Goal: Task Accomplishment & Management: Use online tool/utility

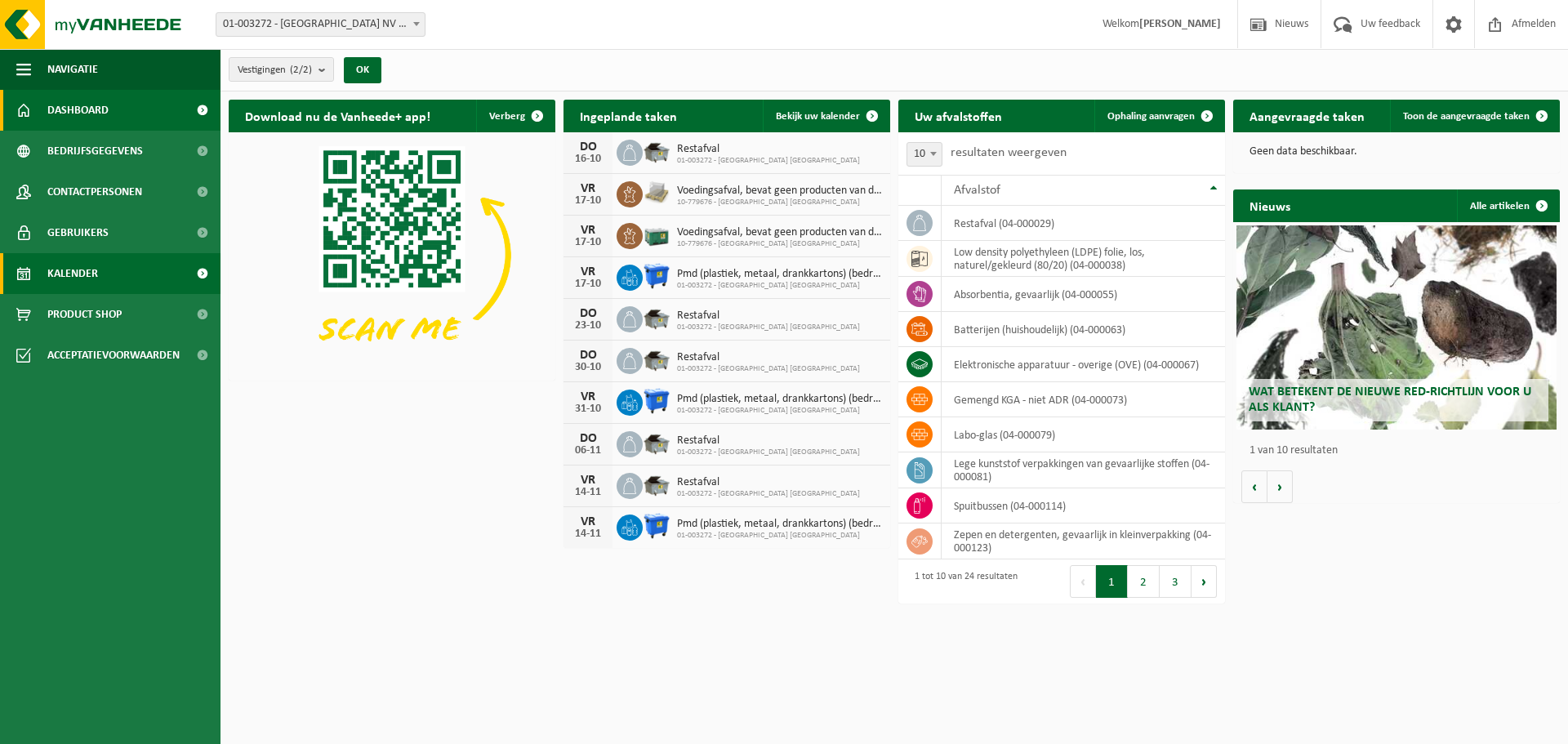
click at [117, 264] on link "Kalender" at bounding box center [110, 274] width 220 height 41
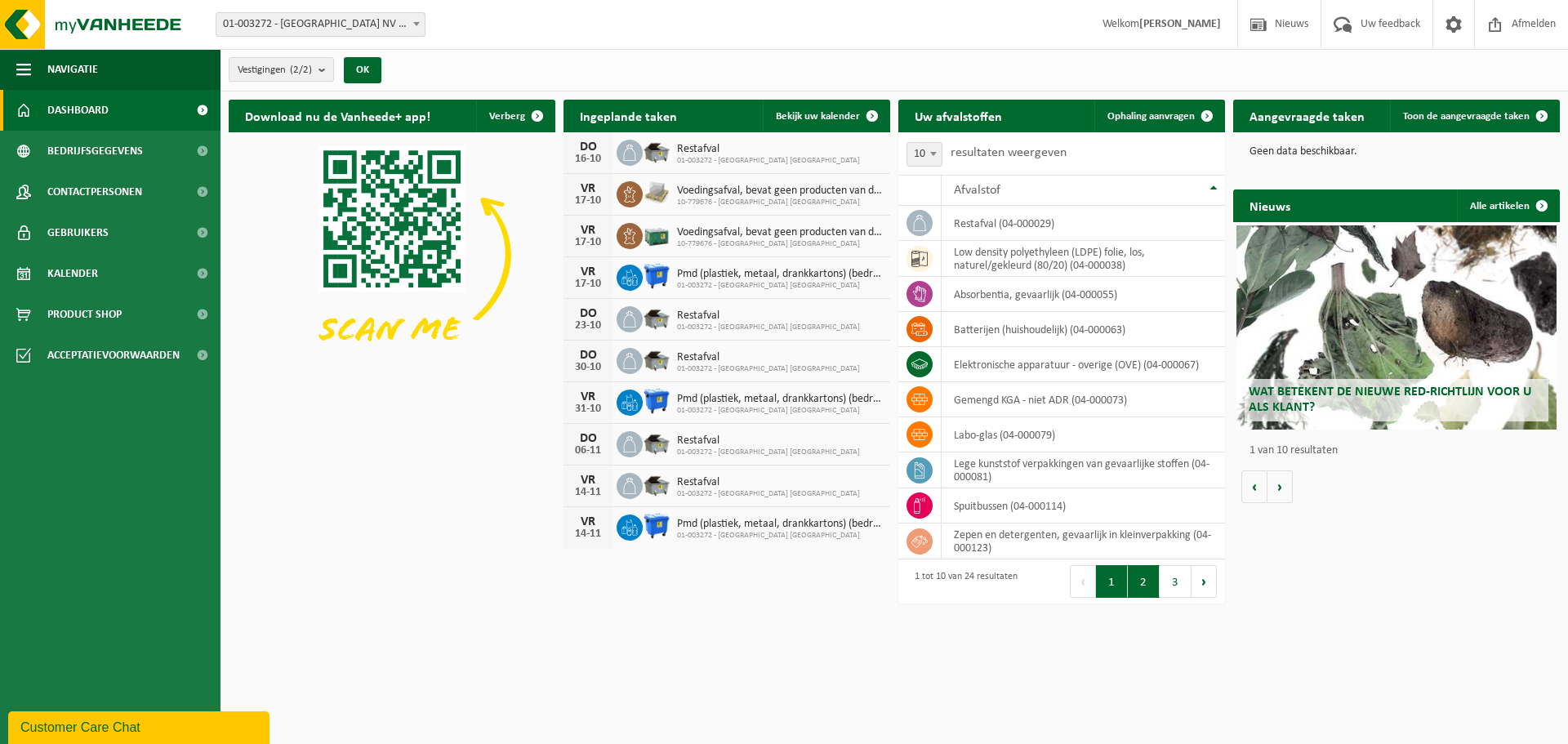
click at [1137, 577] on button "2" at bounding box center [1143, 581] width 32 height 33
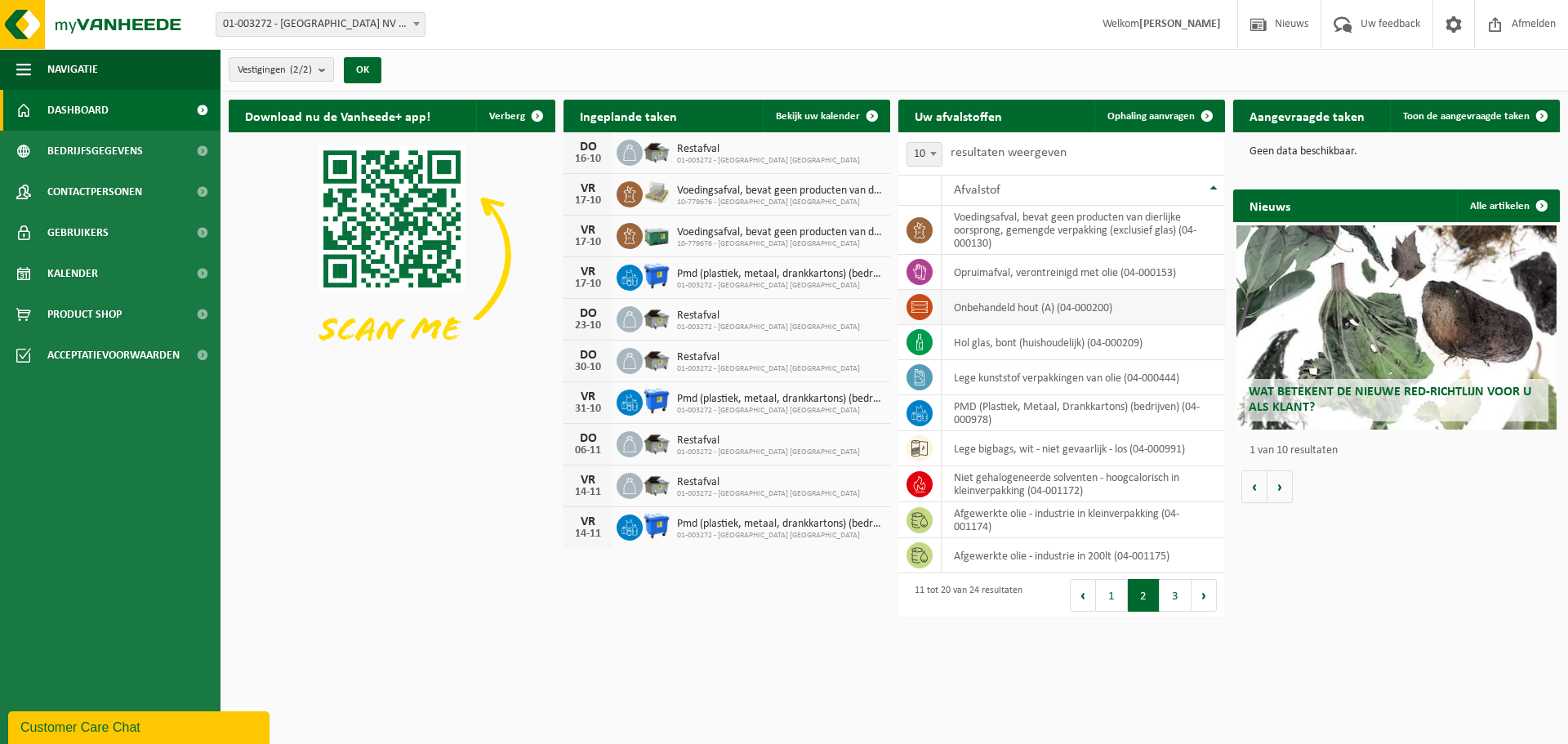
click at [1015, 317] on td "onbehandeld hout (A) (04-000200)" at bounding box center [1083, 307] width 283 height 35
click at [1145, 114] on span "Ophaling aanvragen" at bounding box center [1150, 116] width 87 height 11
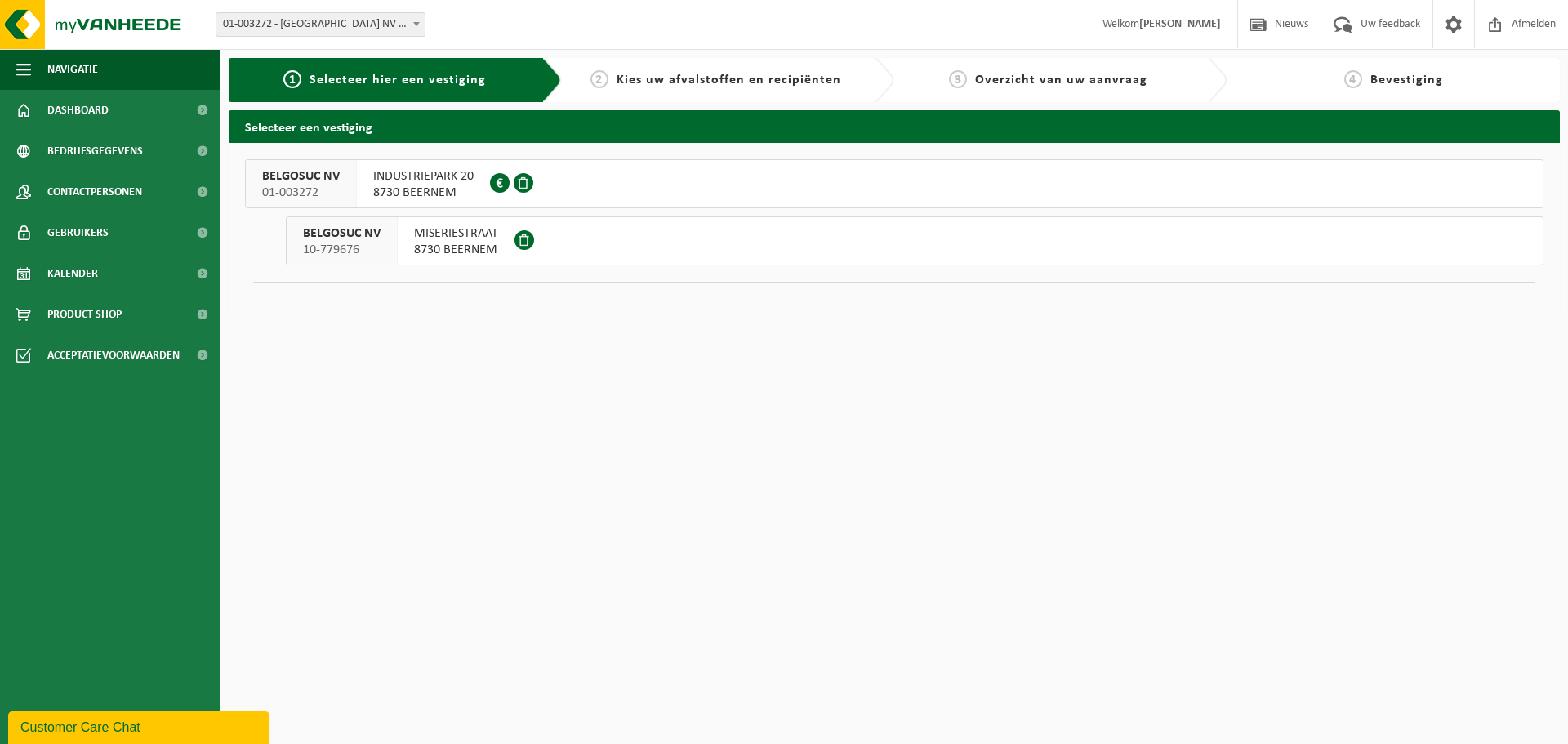
click at [591, 184] on button "BELGOSUC NV 01-003272 INDUSTRIEPARK 20 8730 BEERNEM 0442.350.187" at bounding box center [894, 183] width 1298 height 49
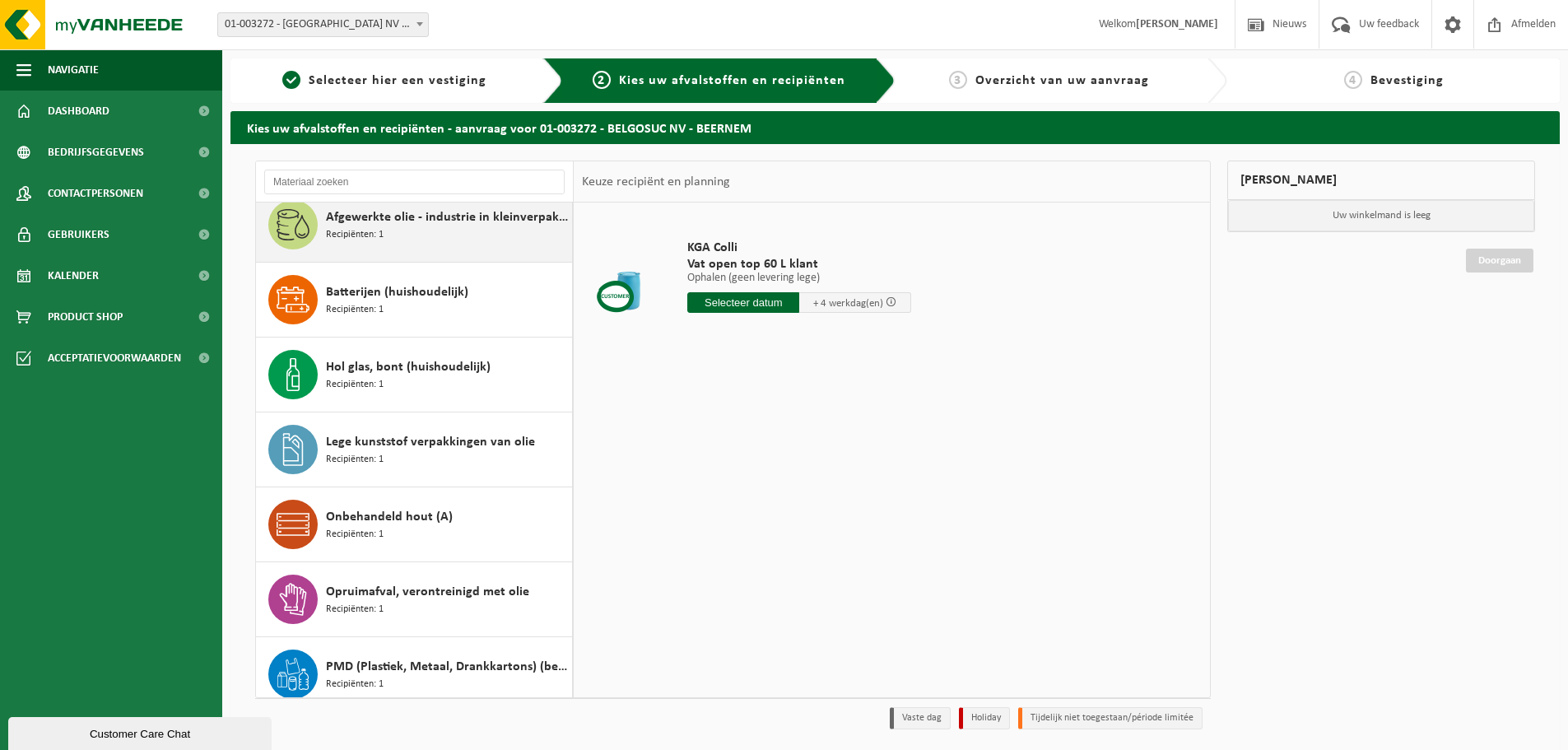
scroll to position [329, 0]
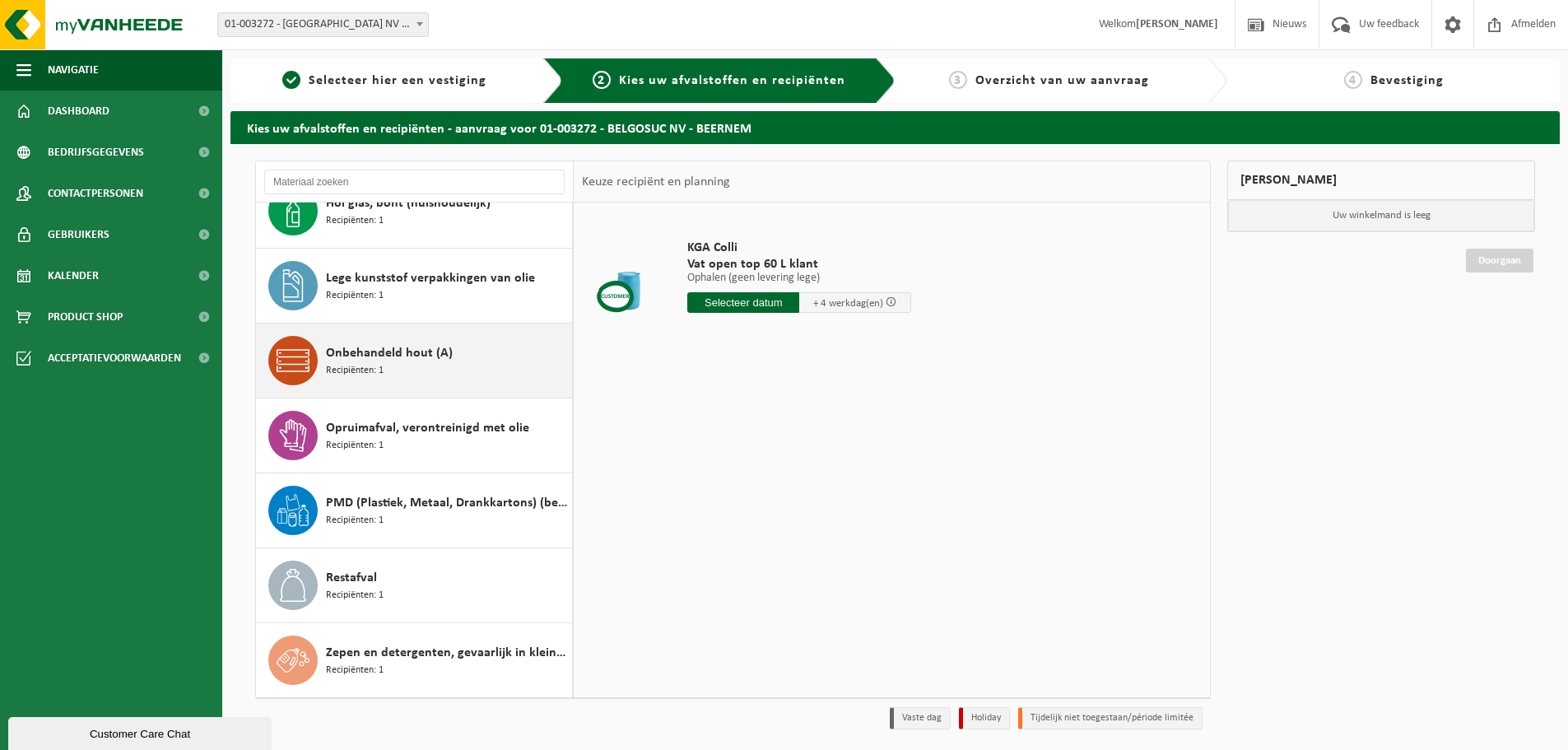
click at [423, 366] on div "Onbehandeld hout (A) Recipiënten: 1" at bounding box center [446, 360] width 242 height 49
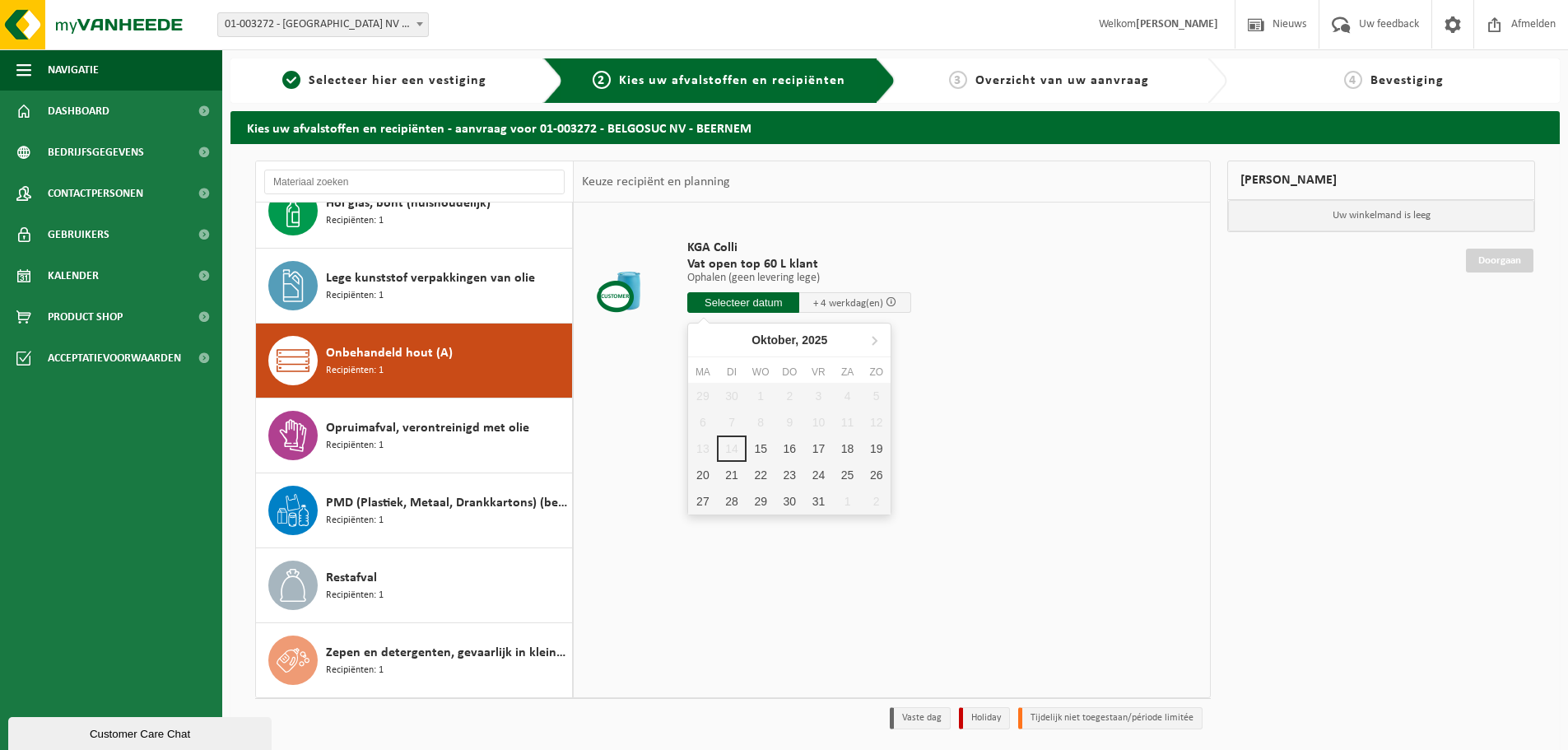
click at [770, 304] on input "text" at bounding box center [743, 302] width 112 height 20
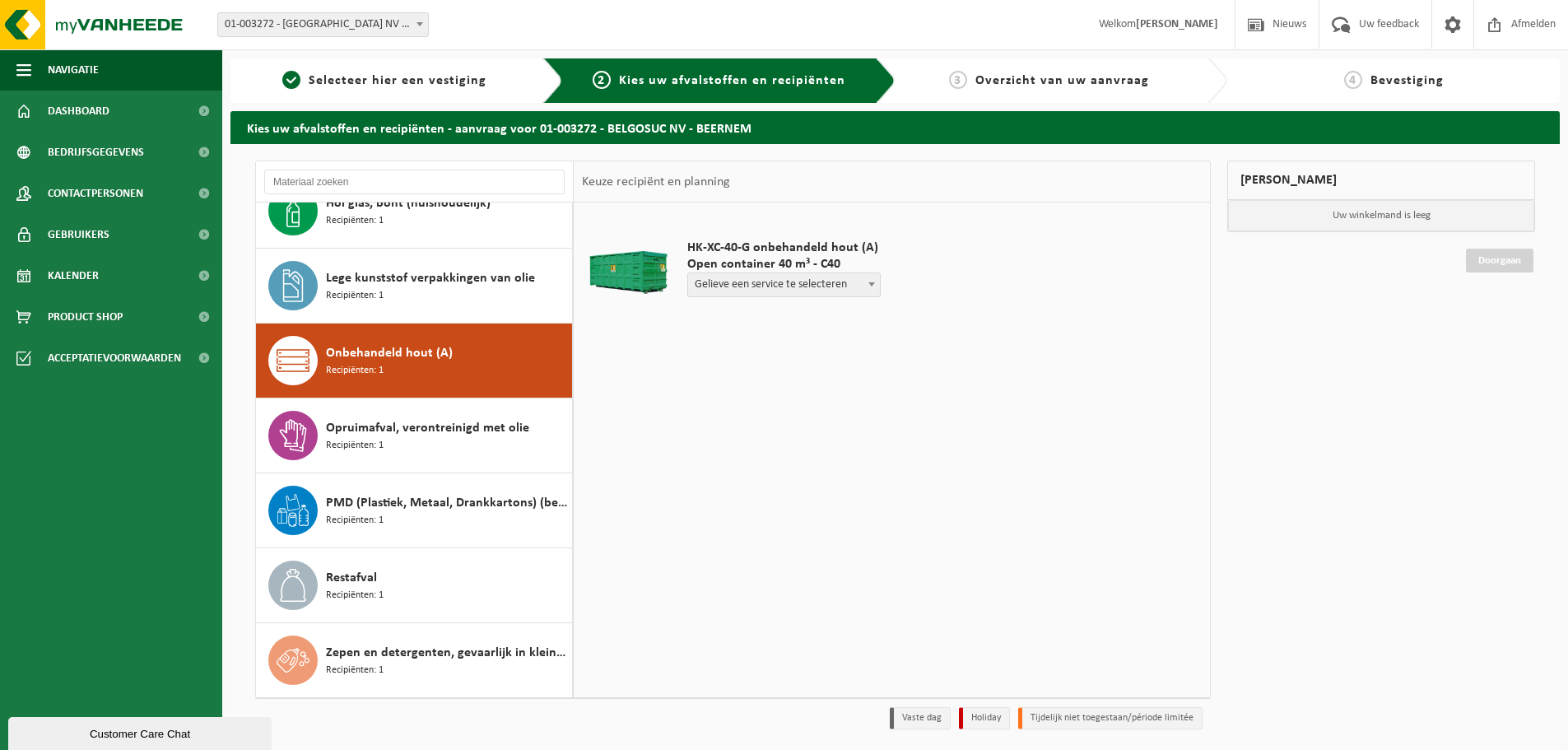
click at [883, 290] on div "HK-XC-40-G onbehandeld hout (A) Open container 40 m³ - C40 Gelieve een service …" at bounding box center [784, 272] width 210 height 98
click at [874, 289] on span at bounding box center [871, 283] width 16 height 21
select select "P2PL-VEL-097961_HK-XC-40-GN-00_04-000200_72"
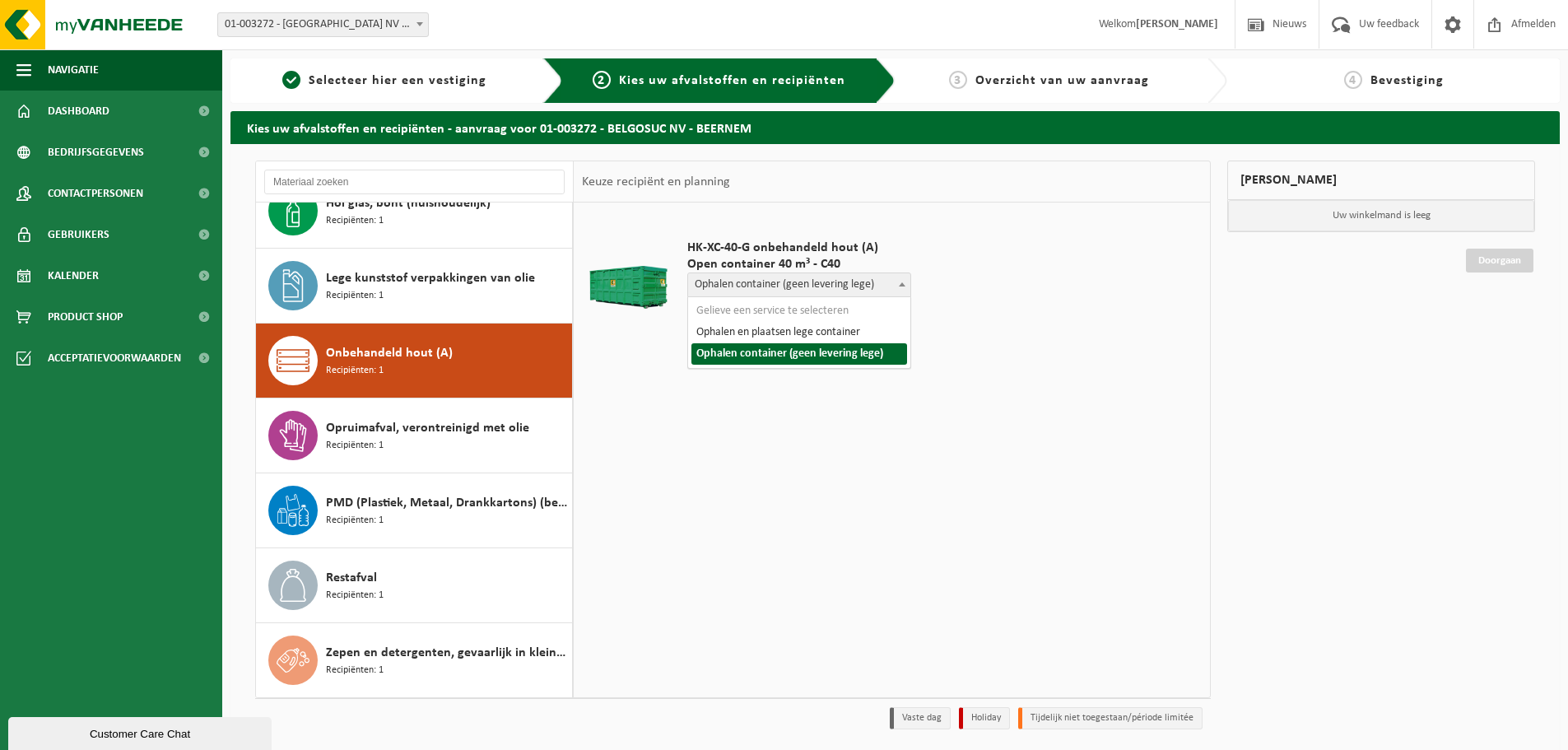
click at [873, 288] on span "Ophalen container (geen levering lege)" at bounding box center [799, 284] width 222 height 23
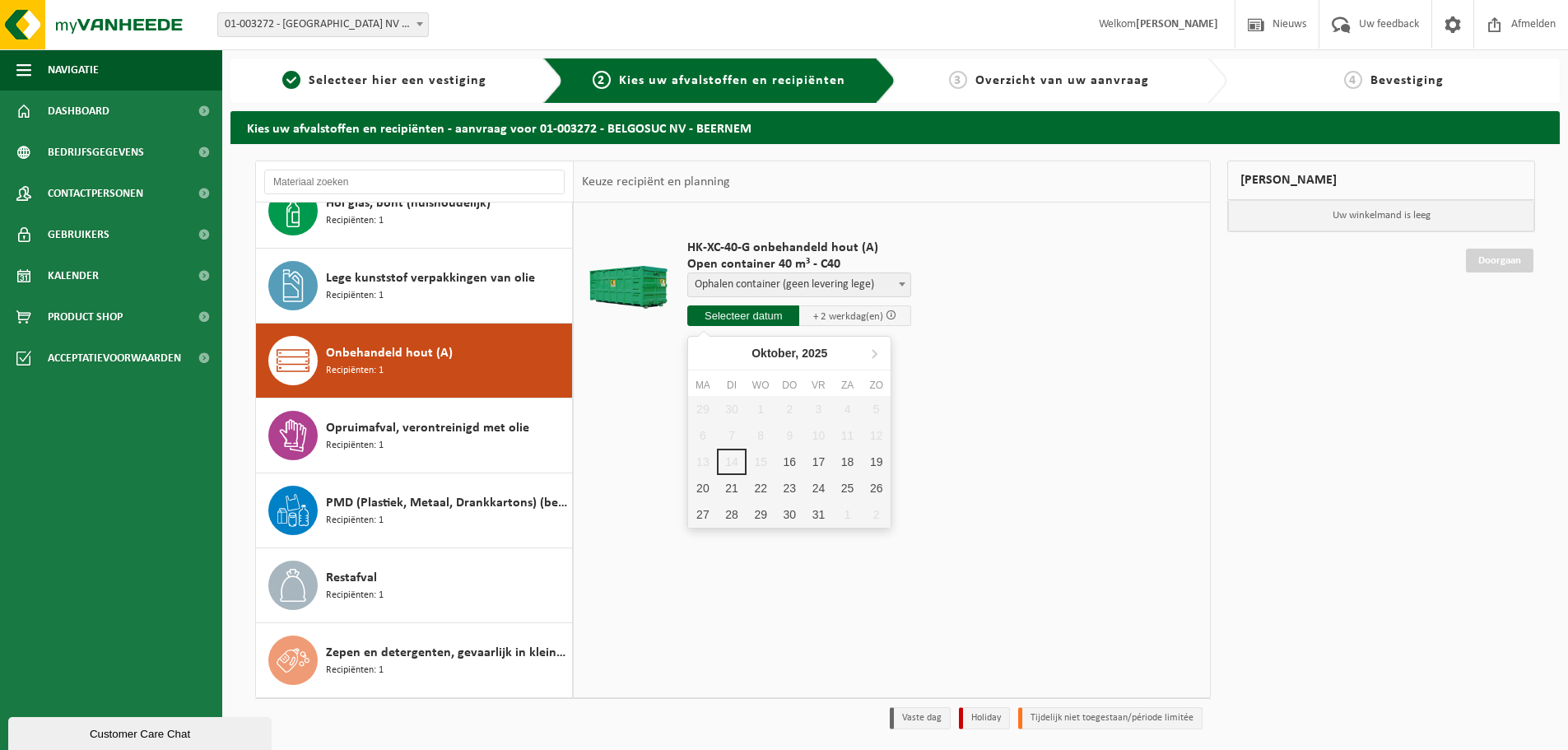
click at [750, 317] on input "text" at bounding box center [743, 315] width 112 height 20
click at [794, 458] on div "16" at bounding box center [790, 461] width 29 height 26
type input "Van 2025-10-16"
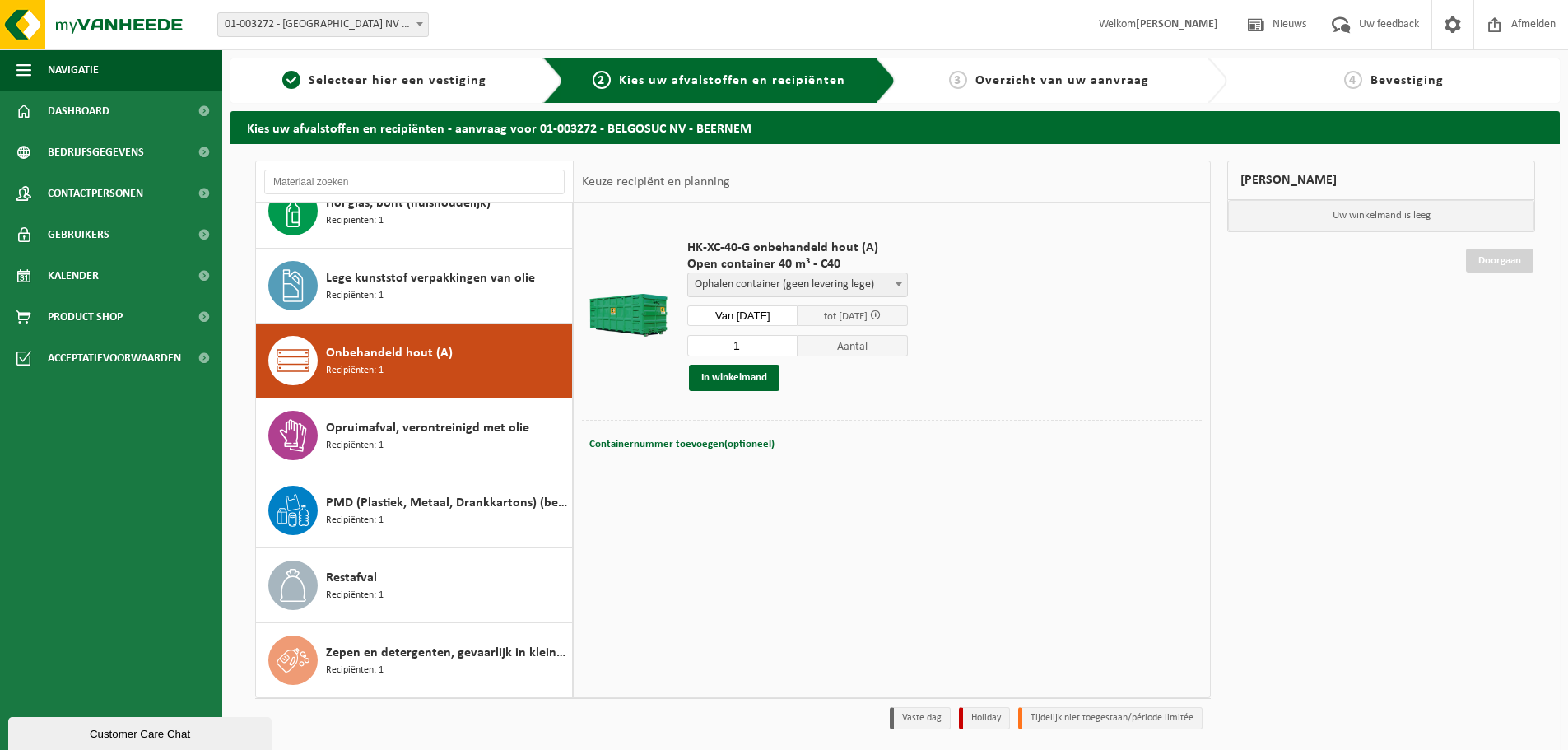
click at [1037, 352] on td "HK-XC-40-G onbehandeld hout (A) Open container 40 m³ - C40 Gelieve een service …" at bounding box center [938, 315] width 527 height 209
click at [768, 373] on button "In winkelmand" at bounding box center [734, 377] width 91 height 26
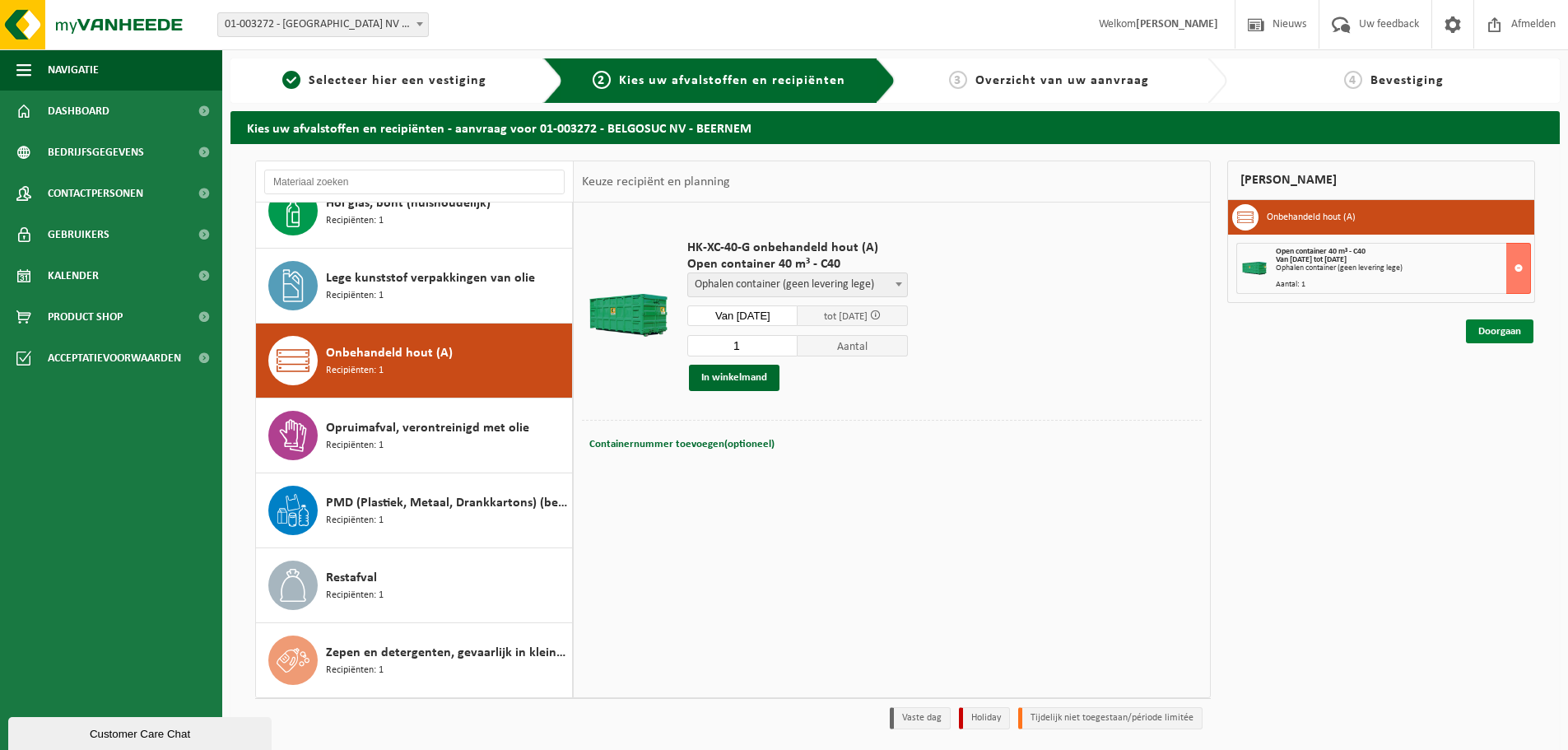
click at [1494, 335] on link "Doorgaan" at bounding box center [1500, 331] width 68 height 24
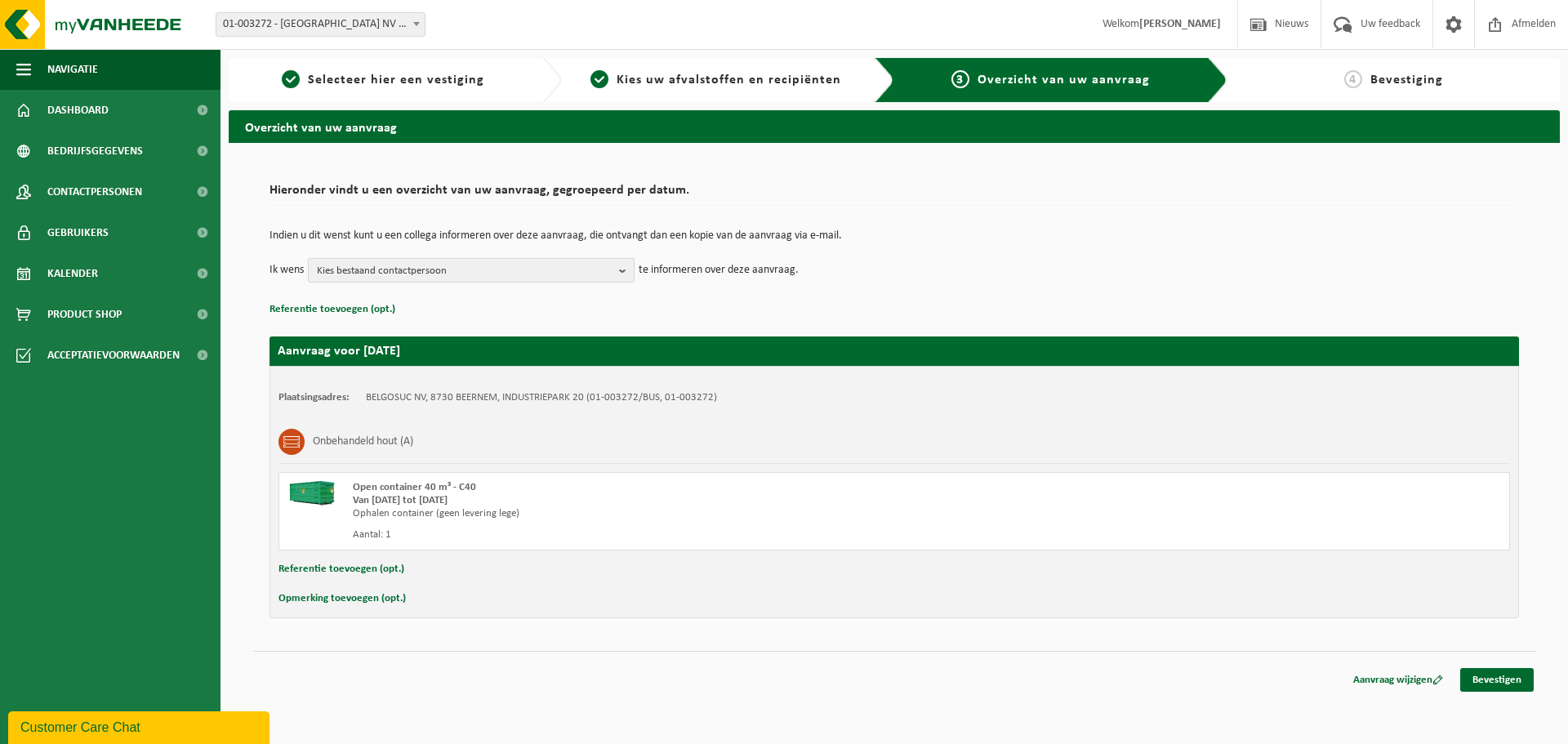
click at [617, 268] on button "Kies bestaand contactpersoon" at bounding box center [471, 271] width 326 height 25
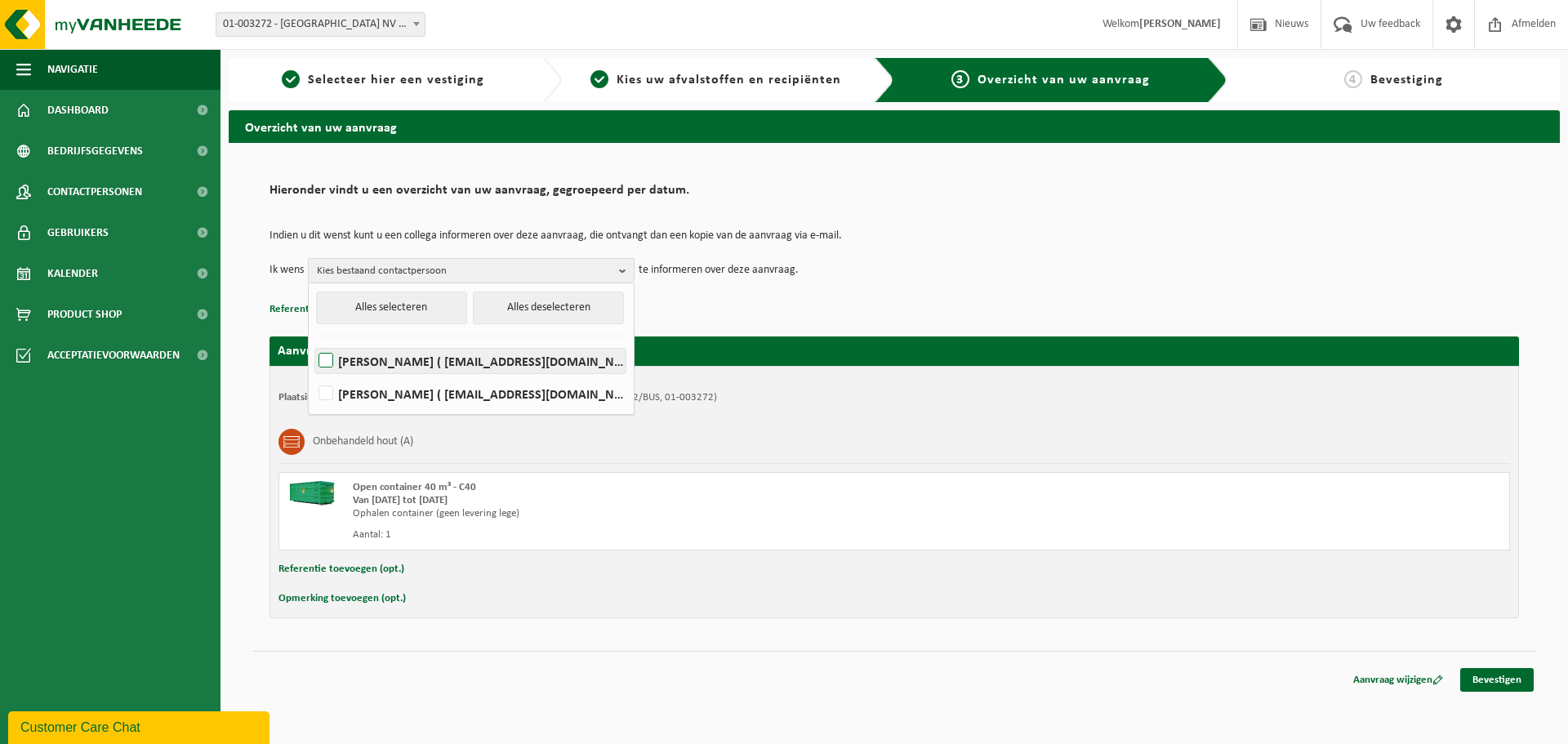
click at [471, 356] on label "WIM NEYT ( wim.neyt@belgosuc.be )" at bounding box center [470, 361] width 310 height 25
click at [313, 340] on input "WIM NEYT ( wim.neyt@belgosuc.be )" at bounding box center [312, 339] width 1 height 1
checkbox input "true"
click at [867, 248] on td "Indien u dit wenst kunt u een collega informeren over deze aanvraag, die ontvan…" at bounding box center [894, 244] width 1249 height 28
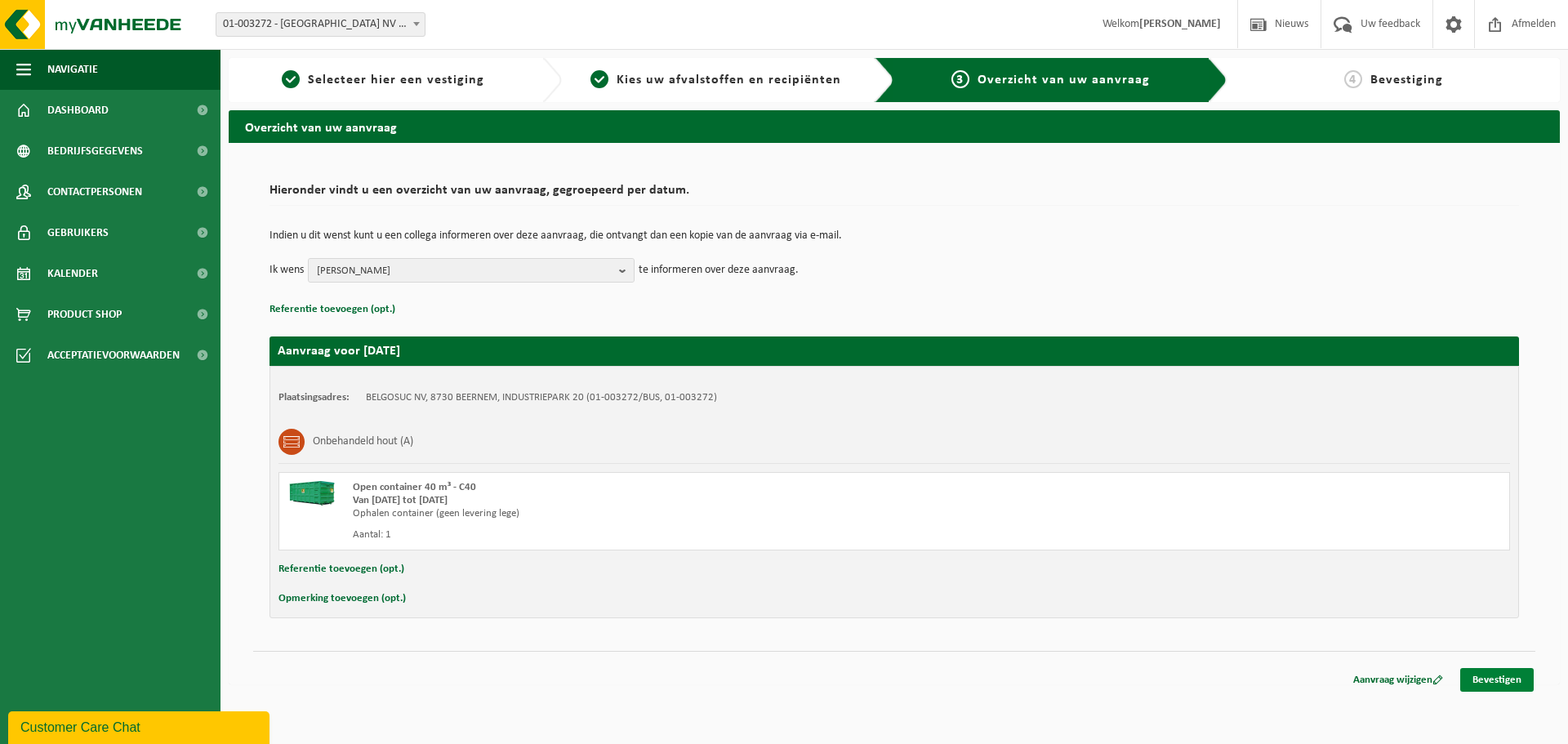
click at [1506, 674] on link "Bevestigen" at bounding box center [1496, 679] width 74 height 24
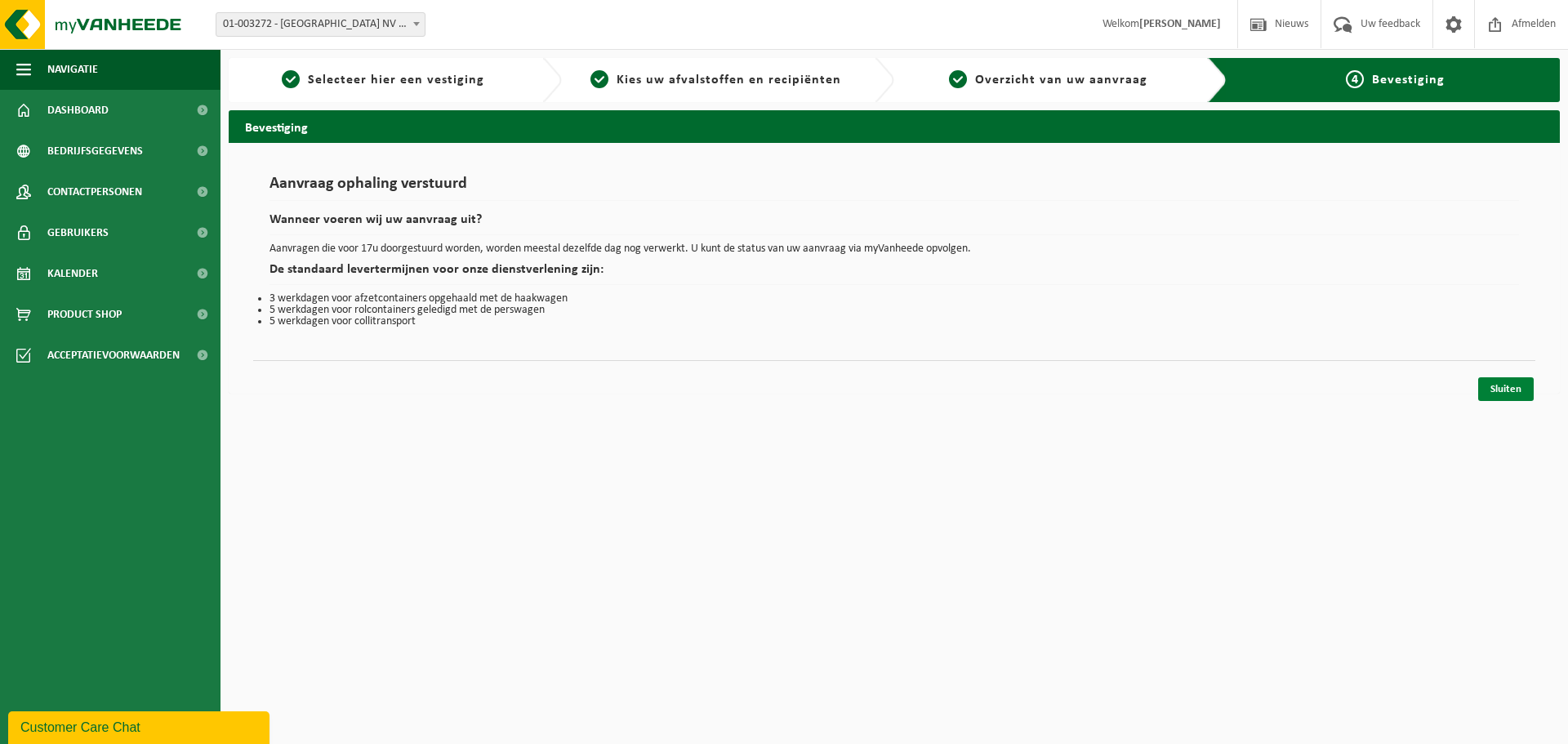
click at [1490, 394] on link "Sluiten" at bounding box center [1506, 388] width 55 height 24
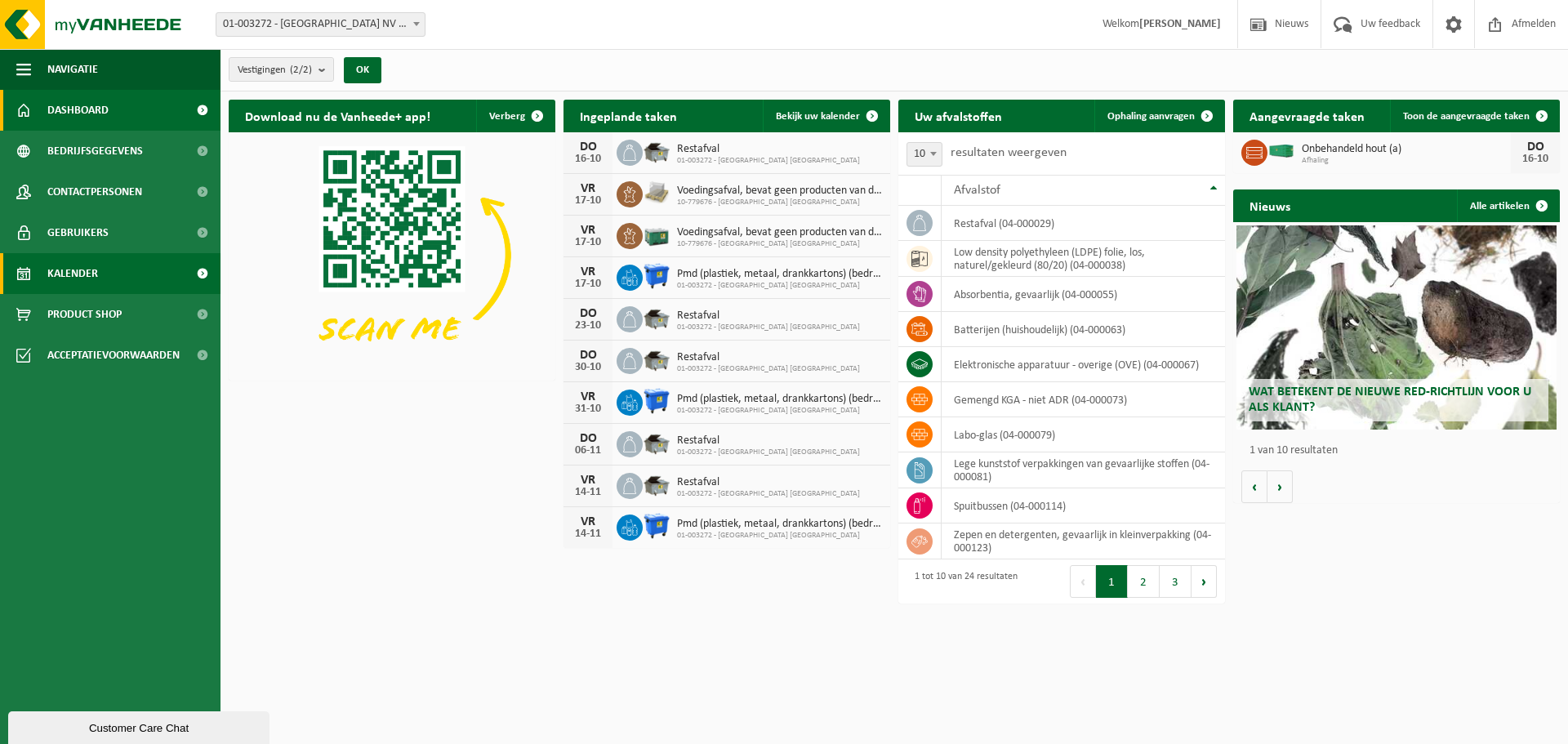
click at [140, 264] on link "Kalender" at bounding box center [110, 274] width 220 height 41
